Goal: Task Accomplishment & Management: Use online tool/utility

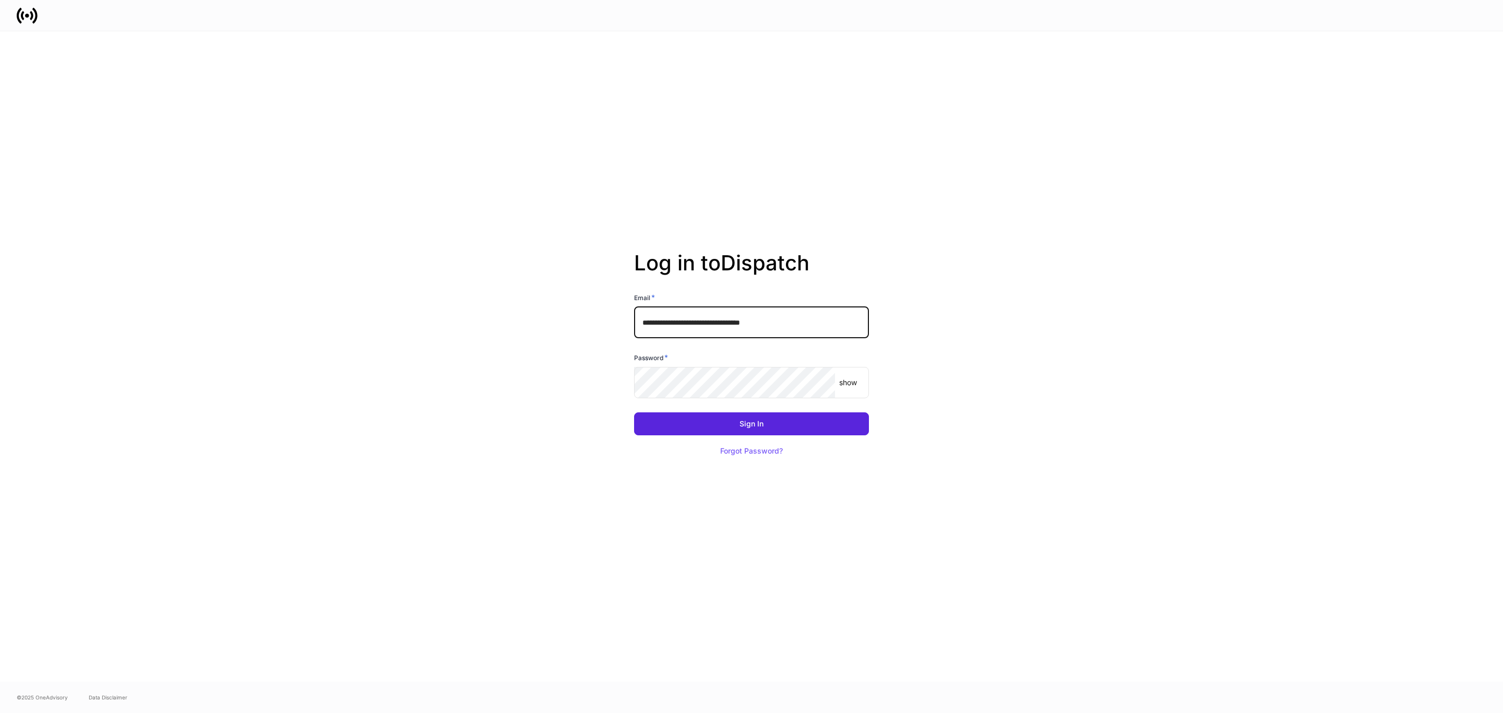
click at [749, 323] on input "**********" at bounding box center [751, 322] width 235 height 31
type input "**********"
click at [717, 420] on button "Sign In" at bounding box center [751, 423] width 235 height 23
